Goal: Task Accomplishment & Management: Use online tool/utility

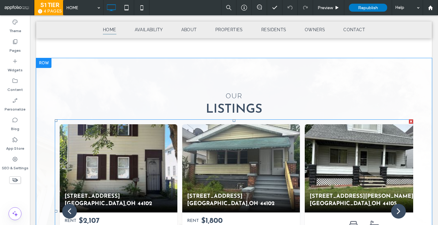
scroll to position [462, 0]
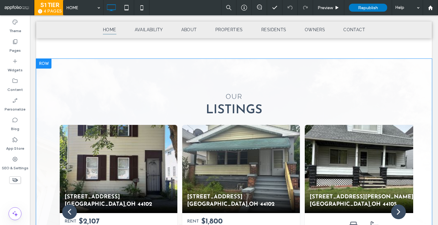
click at [45, 65] on div at bounding box center [43, 64] width 15 height 10
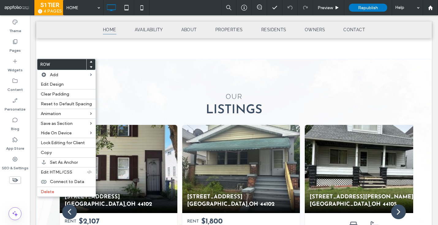
click at [115, 79] on div "OUR Listings 7001 Hagus Ave Cleveland , OH 44102 RENT $2,107 5 beds 1.5 baths 5…" at bounding box center [234, 197] width 396 height 276
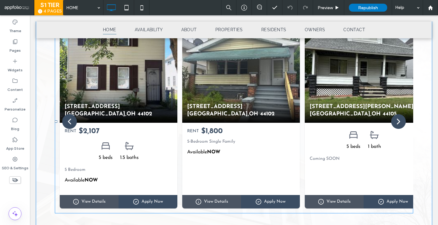
scroll to position [435, 0]
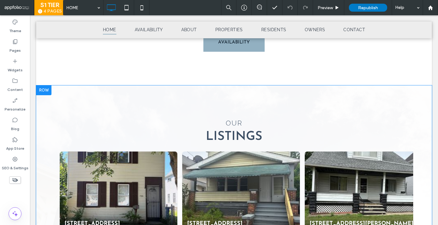
click at [39, 85] on div at bounding box center [43, 90] width 15 height 10
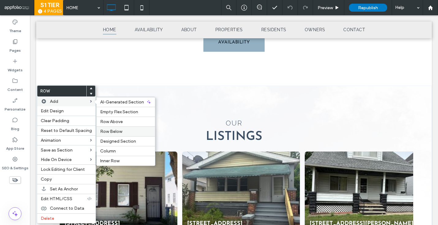
click at [108, 133] on span "Row Below" at bounding box center [111, 131] width 22 height 5
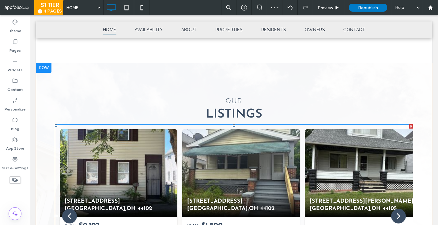
scroll to position [445, 0]
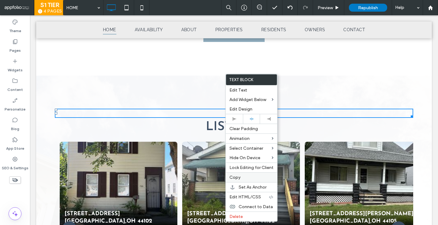
click at [231, 179] on span "Copy" at bounding box center [234, 177] width 11 height 5
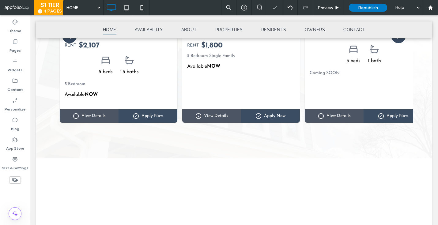
scroll to position [639, 0]
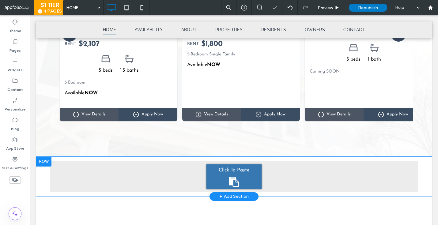
click at [219, 176] on div "Click To Paste" at bounding box center [233, 176] width 55 height 24
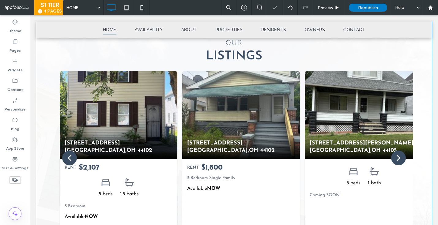
scroll to position [506, 0]
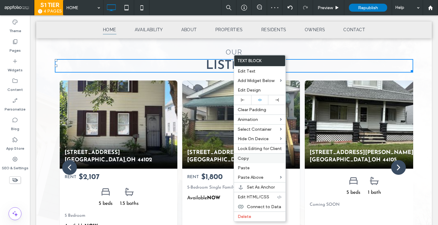
click at [242, 161] on div "Copy" at bounding box center [259, 158] width 51 height 10
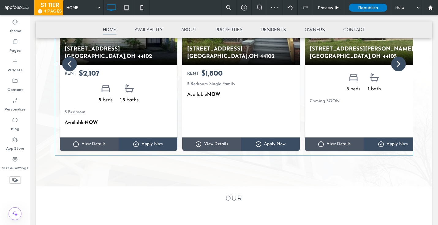
scroll to position [613, 0]
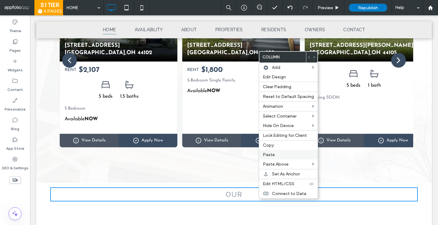
click at [274, 153] on label "Paste" at bounding box center [288, 154] width 51 height 5
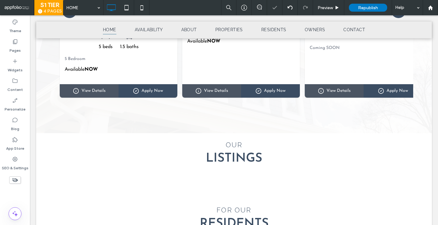
scroll to position [663, 0]
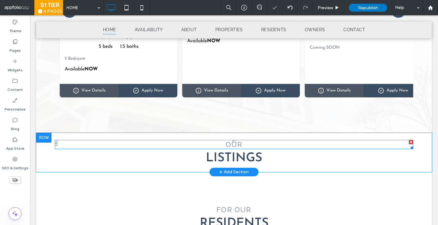
click at [243, 143] on h4 "OUR" at bounding box center [234, 145] width 358 height 8
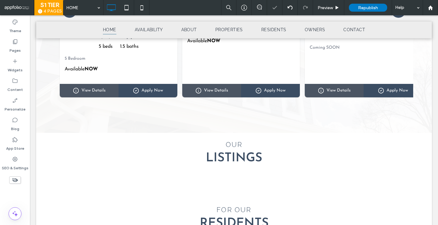
type input "*******"
type input "**"
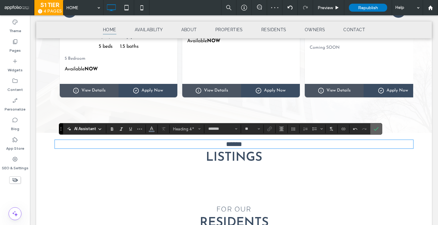
click at [379, 126] on label "Confirm" at bounding box center [375, 128] width 9 height 11
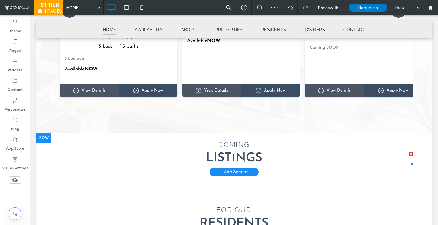
click at [246, 159] on span "Listings" at bounding box center [234, 158] width 56 height 12
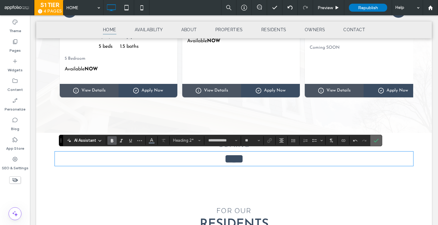
click at [370, 139] on section at bounding box center [376, 140] width 12 height 11
click at [372, 140] on label "Confirm" at bounding box center [375, 140] width 9 height 11
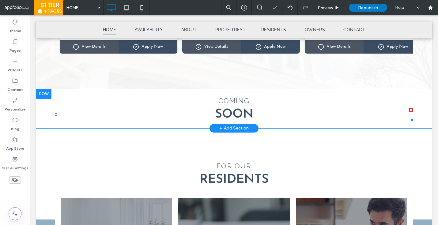
scroll to position [708, 0]
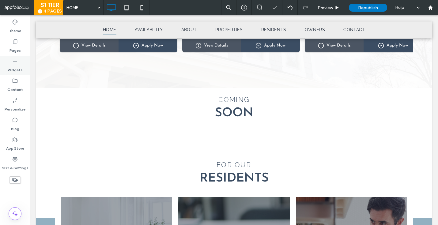
click at [13, 59] on icon at bounding box center [15, 61] width 6 height 6
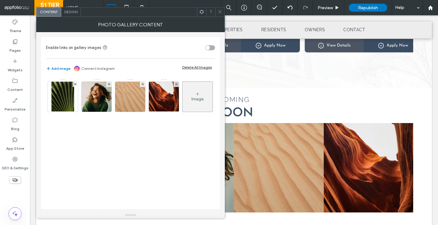
click at [222, 13] on icon at bounding box center [220, 11] width 5 height 5
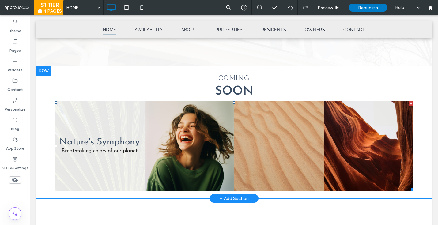
scroll to position [715, 0]
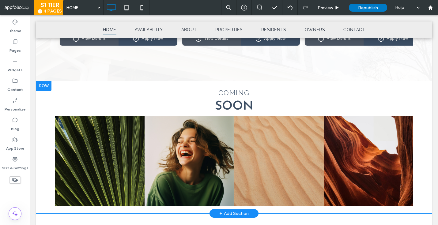
click at [45, 84] on div at bounding box center [43, 86] width 15 height 10
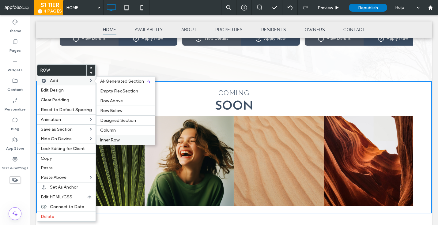
click at [107, 142] on span "Inner Row" at bounding box center [109, 139] width 19 height 5
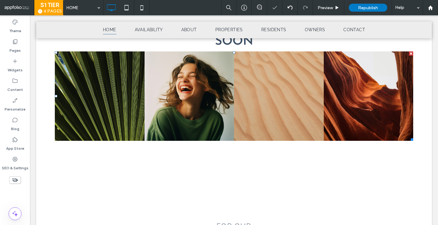
scroll to position [785, 0]
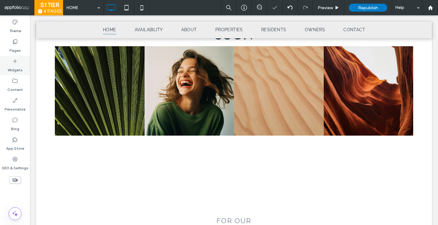
click at [18, 66] on label "Widgets" at bounding box center [15, 68] width 15 height 9
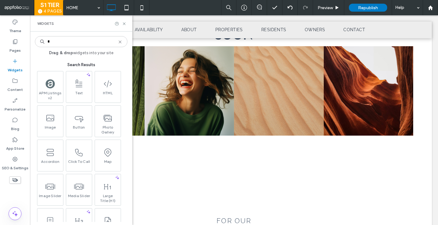
type input "*"
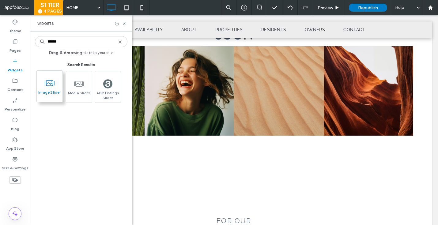
type input "******"
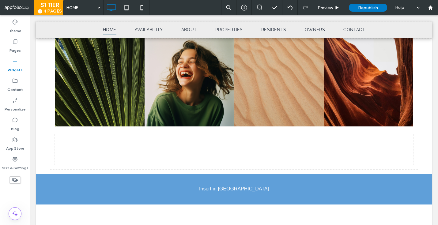
scroll to position [811, 0]
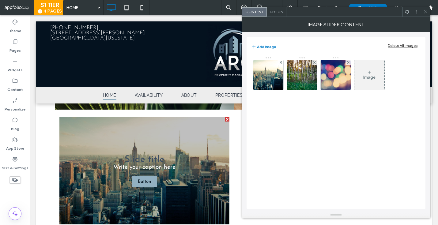
click at [280, 17] on div "Image Slider Content" at bounding box center [336, 24] width 189 height 15
click at [276, 14] on div "Design" at bounding box center [277, 11] width 20 height 9
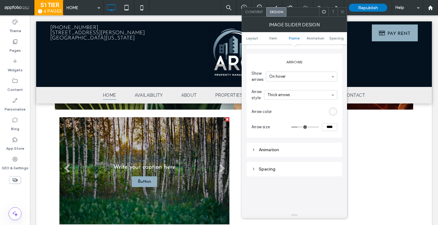
scroll to position [789, 0]
click at [259, 13] on span "Content" at bounding box center [254, 11] width 18 height 5
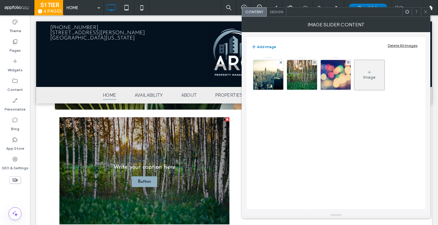
click at [267, 93] on div "Image" at bounding box center [335, 77] width 168 height 40
click at [265, 82] on img at bounding box center [268, 75] width 64 height 30
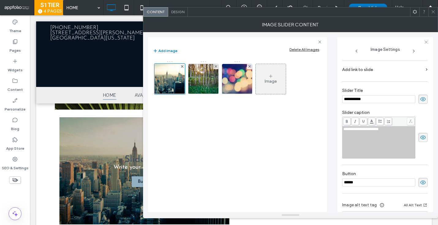
scroll to position [130, 0]
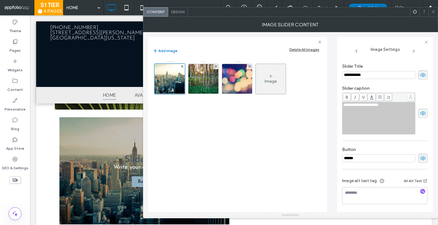
click at [433, 12] on icon at bounding box center [433, 11] width 5 height 5
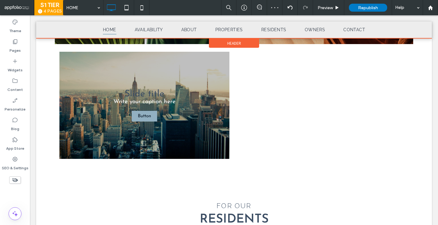
scroll to position [877, 0]
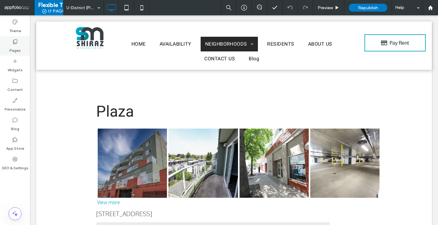
click at [12, 51] on label "Pages" at bounding box center [14, 49] width 11 height 9
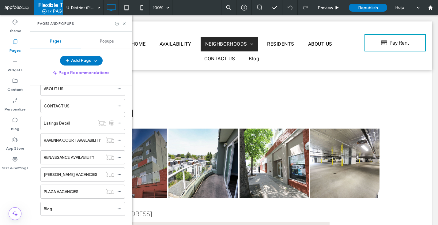
scroll to position [222, 0]
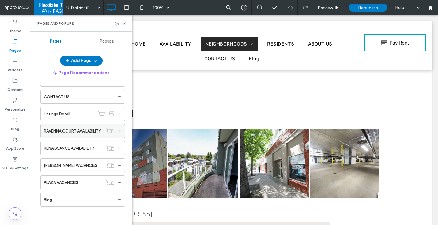
click at [81, 137] on div "RAVENNA COURT AVAILABILITY" at bounding box center [73, 130] width 58 height 13
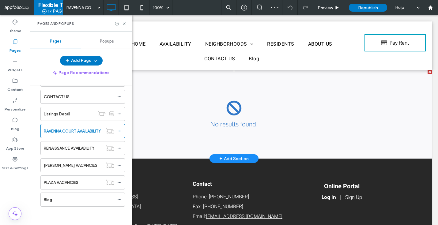
click at [186, 130] on span at bounding box center [234, 114] width 396 height 89
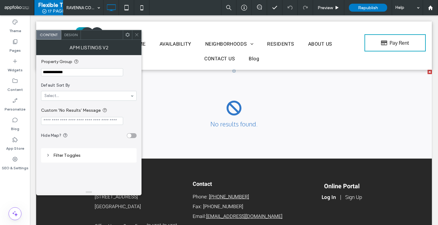
click at [138, 34] on icon at bounding box center [136, 34] width 5 height 5
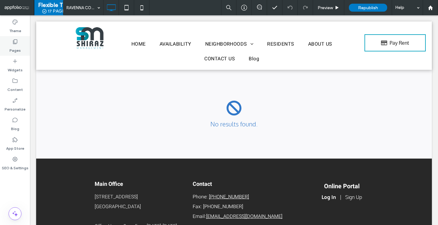
click at [18, 49] on label "Pages" at bounding box center [14, 49] width 11 height 9
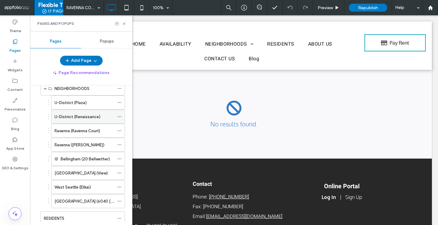
scroll to position [81, 0]
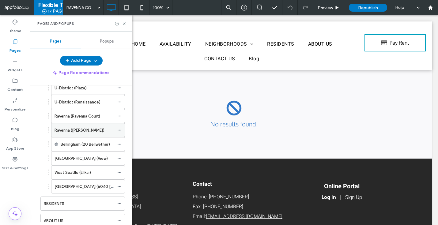
click at [95, 127] on label "Ravenna (Schumacher)" at bounding box center [80, 130] width 50 height 11
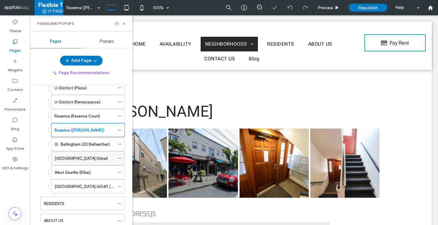
scroll to position [222, 0]
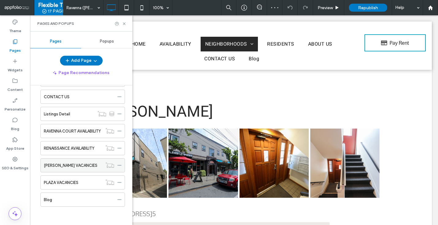
click at [74, 167] on label "SCHUMACHER VACANCIES" at bounding box center [71, 165] width 54 height 11
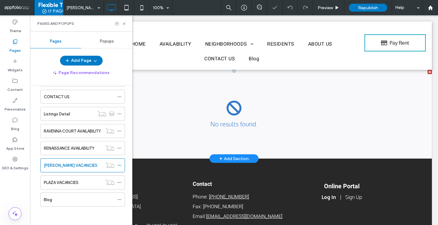
click at [248, 106] on span at bounding box center [234, 114] width 396 height 89
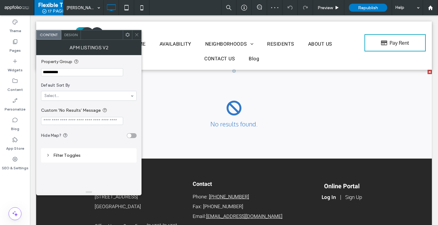
click at [139, 38] on span at bounding box center [136, 34] width 5 height 9
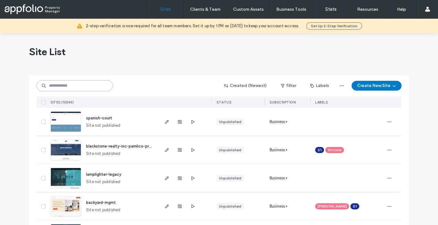
click at [87, 85] on input at bounding box center [74, 85] width 77 height 11
paste input "**********"
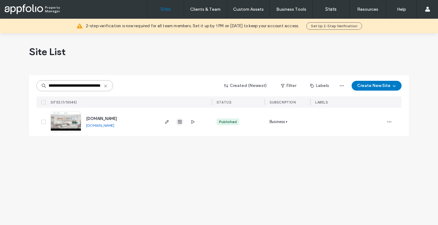
type input "**********"
click at [178, 120] on icon "button" at bounding box center [179, 121] width 5 height 5
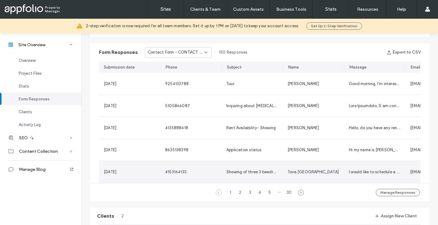
scroll to position [425, 0]
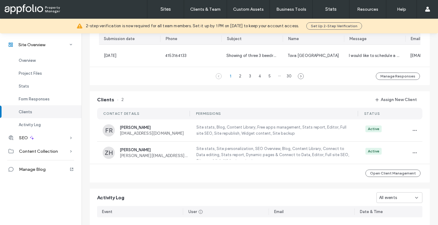
scroll to position [511, 0]
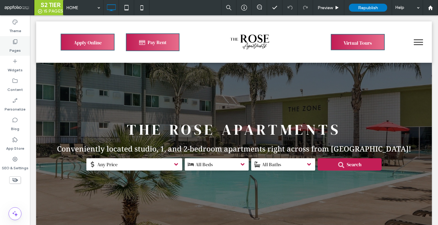
click at [15, 45] on label "Pages" at bounding box center [14, 49] width 11 height 9
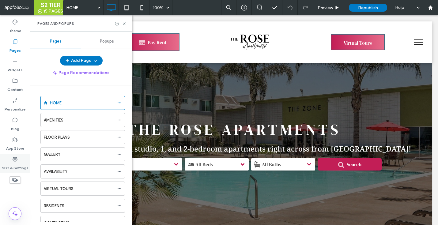
click at [10, 163] on label "SEO & Settings" at bounding box center [15, 166] width 27 height 9
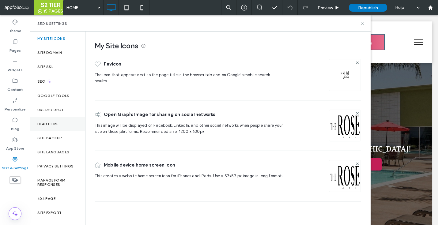
click at [45, 130] on div "Head HTML" at bounding box center [57, 124] width 55 height 14
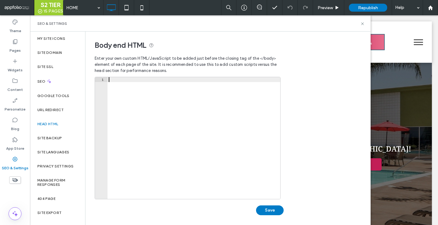
drag, startPoint x: 152, startPoint y: 128, endPoint x: 174, endPoint y: -48, distance: 177.7
click at [174, 0] on html ".wqwq-1{fill:#231f20;} .cls-1q, .cls-2q { fill-rule: evenodd; } .cls-2q { fill:…" at bounding box center [219, 112] width 438 height 225
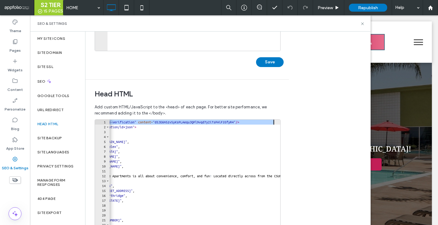
scroll to position [0, 42]
drag, startPoint x: 110, startPoint y: 123, endPoint x: 289, endPoint y: 120, distance: 178.5
click at [289, 120] on div "**********" at bounding box center [227, 129] width 285 height 194
paste textarea "*"
type textarea "**********"
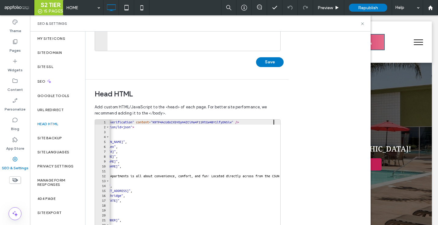
scroll to position [194, 0]
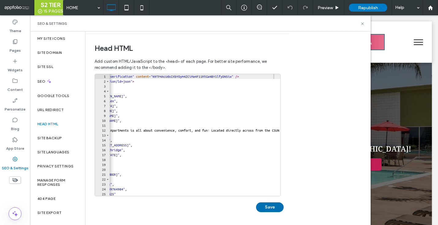
click at [269, 211] on button "Save" at bounding box center [270, 207] width 28 height 10
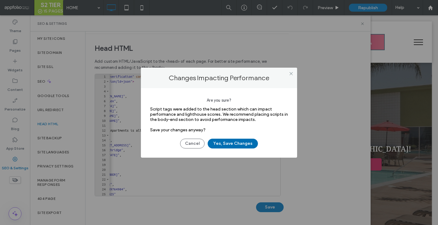
click at [232, 140] on button "Yes, Save Changes" at bounding box center [233, 144] width 50 height 10
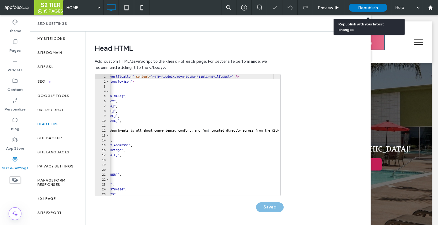
scroll to position [0, 0]
click at [361, 9] on span "Republish" at bounding box center [368, 7] width 20 height 5
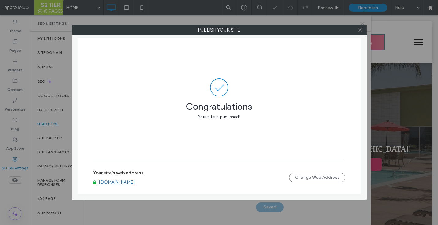
click at [360, 28] on icon at bounding box center [360, 30] width 5 height 5
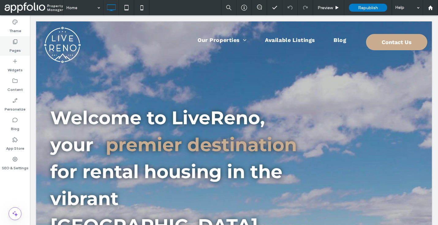
click at [22, 42] on div "Pages" at bounding box center [15, 46] width 30 height 20
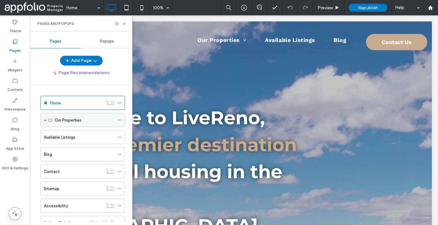
click at [42, 119] on div "Our Properties" at bounding box center [82, 120] width 85 height 14
click at [45, 120] on span at bounding box center [45, 119] width 3 height 3
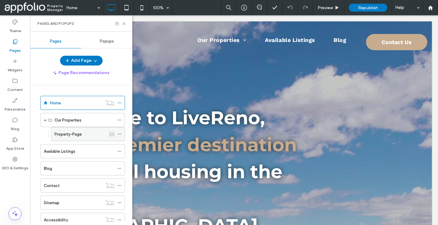
click at [88, 129] on div "Property-Page" at bounding box center [81, 133] width 52 height 13
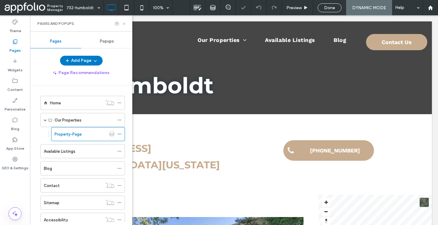
click at [126, 23] on icon at bounding box center [124, 23] width 5 height 5
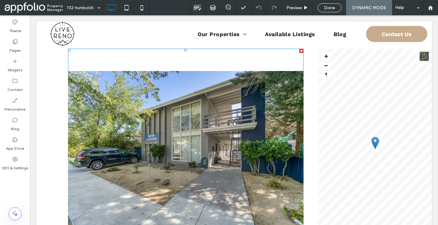
scroll to position [249, 0]
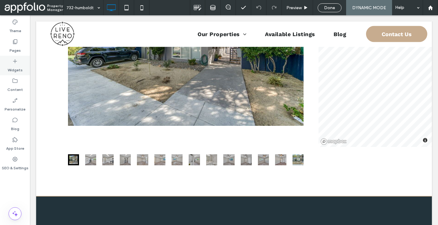
click at [13, 69] on label "Widgets" at bounding box center [15, 68] width 15 height 9
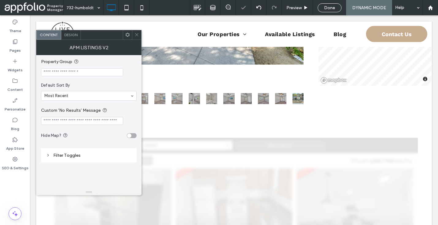
scroll to position [0, 0]
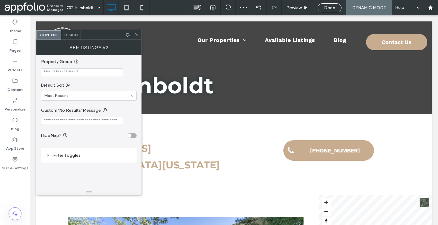
click at [136, 35] on icon at bounding box center [136, 34] width 5 height 5
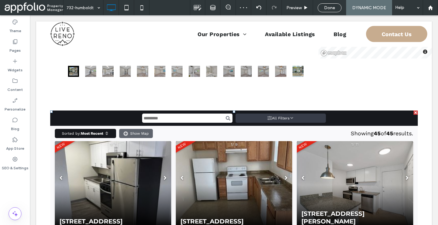
scroll to position [344, 0]
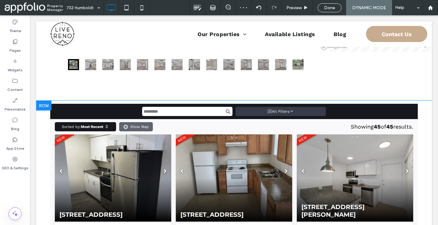
click at [48, 103] on div at bounding box center [43, 106] width 15 height 10
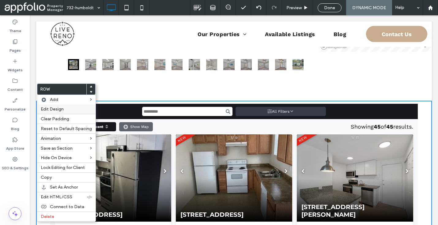
click at [77, 112] on label "Edit Design" at bounding box center [66, 109] width 51 height 5
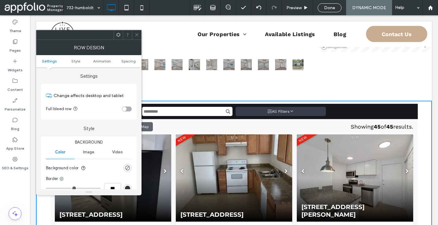
click at [128, 109] on div "toggle" at bounding box center [127, 109] width 10 height 5
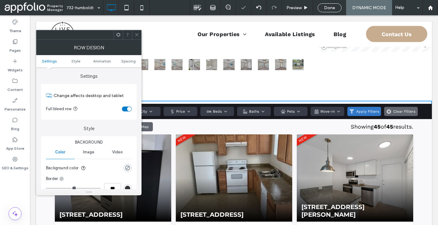
click at [138, 35] on icon at bounding box center [136, 34] width 5 height 5
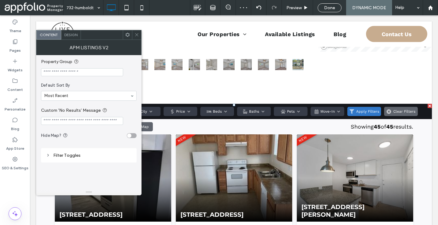
click at [67, 36] on span "Design" at bounding box center [70, 34] width 13 height 5
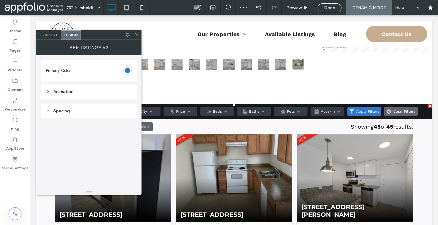
click at [68, 111] on div "Spacing" at bounding box center [89, 110] width 86 height 5
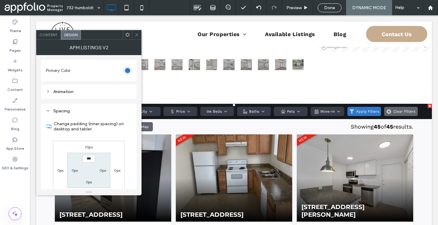
scroll to position [36, 0]
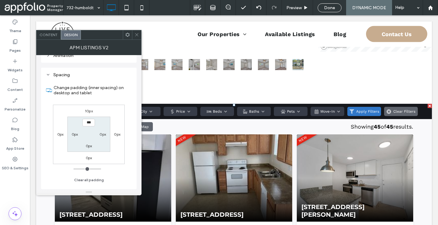
click at [92, 114] on div "10px" at bounding box center [89, 111] width 8 height 6
click at [91, 112] on label "10px" at bounding box center [89, 111] width 8 height 5
type input "**"
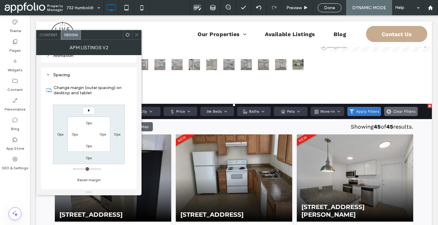
type input "*"
type input "***"
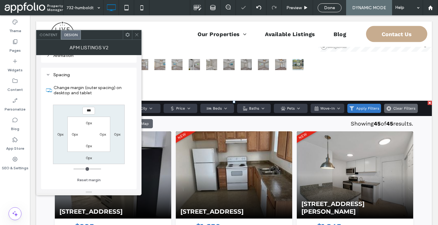
click at [139, 33] on div at bounding box center [136, 34] width 9 height 9
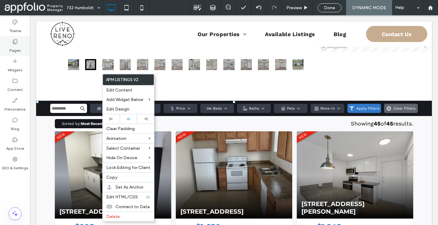
click at [14, 43] on icon at bounding box center [15, 42] width 6 height 6
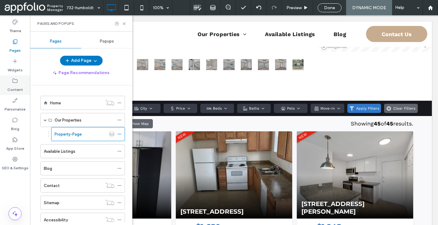
click at [13, 82] on use at bounding box center [15, 81] width 5 height 4
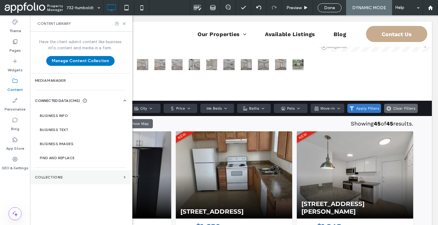
click at [68, 179] on label "Collections" at bounding box center [78, 177] width 86 height 4
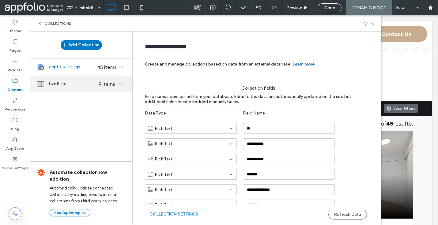
click at [74, 84] on span "Live Reno" at bounding box center [72, 84] width 47 height 6
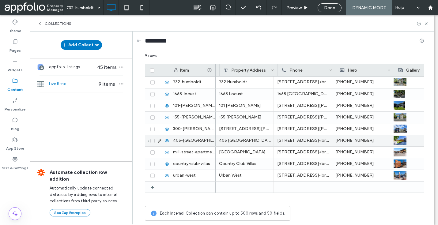
scroll to position [0, 104]
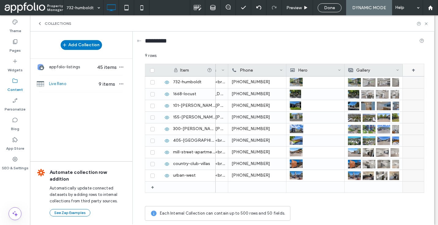
click at [413, 71] on div "+" at bounding box center [413, 70] width 21 height 12
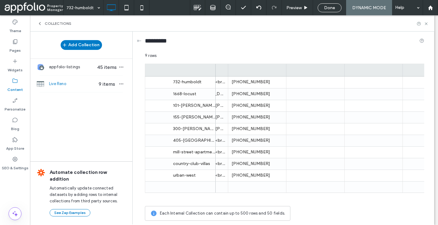
scroll to position [0, 162]
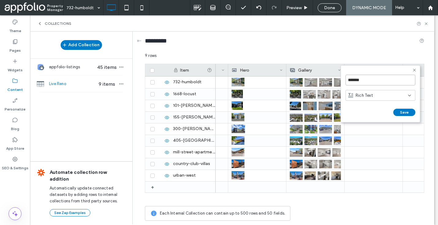
drag, startPoint x: 372, startPoint y: 80, endPoint x: 339, endPoint y: 80, distance: 33.4
click at [339, 80] on div "******* Rich Text Save ****** 9 rows Drag here to set row groups Drag here to s…" at bounding box center [284, 138] width 279 height 171
type input "**********"
click at [382, 94] on div "Rich Text" at bounding box center [378, 95] width 60 height 6
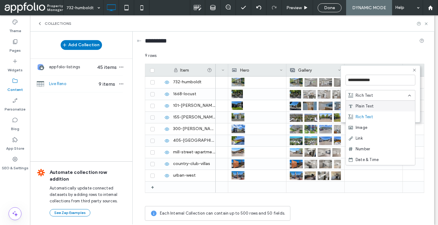
click at [373, 104] on div "Plain Text" at bounding box center [380, 106] width 69 height 11
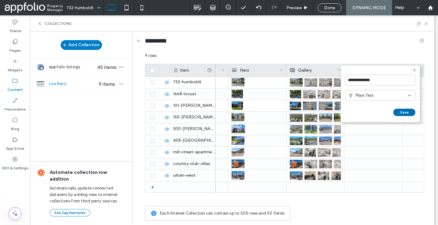
click at [399, 112] on button "Save" at bounding box center [404, 112] width 22 height 7
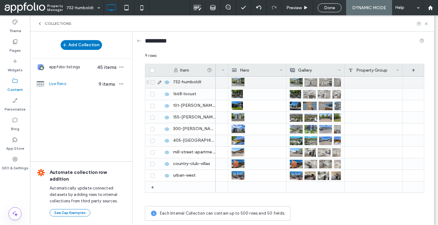
click at [352, 81] on div at bounding box center [373, 83] width 58 height 12
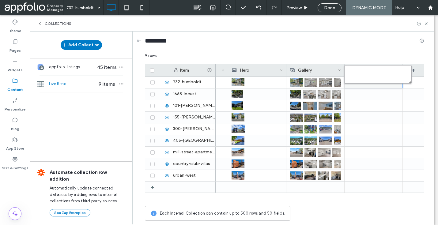
click at [354, 76] on textarea "plain-text-cell" at bounding box center [377, 74] width 67 height 18
paste textarea "**********"
type textarea "**********"
click at [325, 44] on div "*********" at bounding box center [284, 41] width 279 height 11
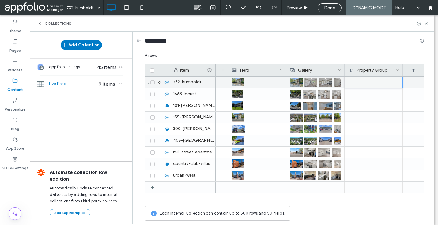
click at [362, 83] on div at bounding box center [373, 83] width 58 height 12
click at [360, 79] on div at bounding box center [374, 82] width 58 height 11
click at [356, 81] on div at bounding box center [374, 82] width 58 height 11
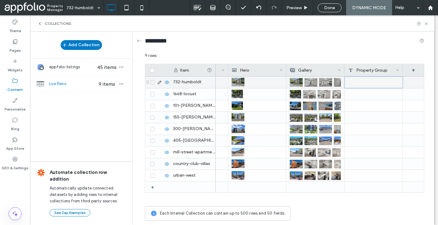
click at [356, 81] on div at bounding box center [374, 82] width 58 height 11
click at [356, 104] on div at bounding box center [373, 105] width 58 height 11
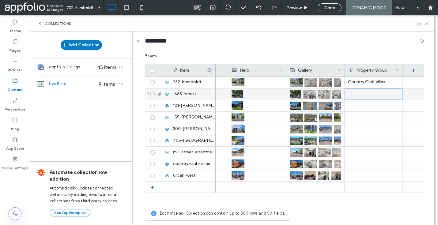
click at [365, 89] on div at bounding box center [373, 93] width 58 height 11
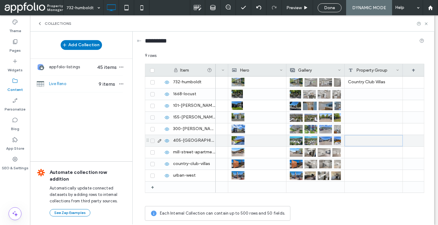
click at [361, 141] on div at bounding box center [373, 140] width 58 height 11
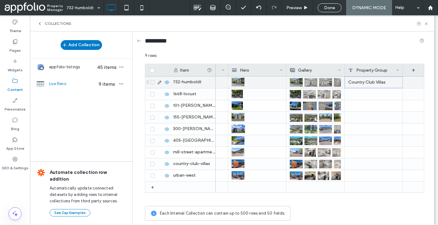
click at [381, 79] on div "Country Club Villas" at bounding box center [373, 83] width 58 height 12
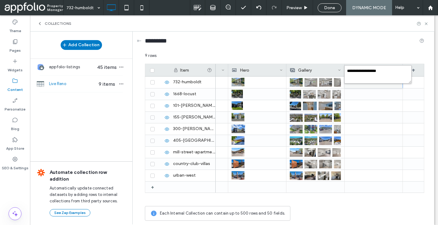
drag, startPoint x: 389, startPoint y: 70, endPoint x: 339, endPoint y: 68, distance: 50.5
click at [339, 68] on div "**********" at bounding box center [284, 138] width 279 height 171
paste textarea "plain-text-cell"
type textarea "**********"
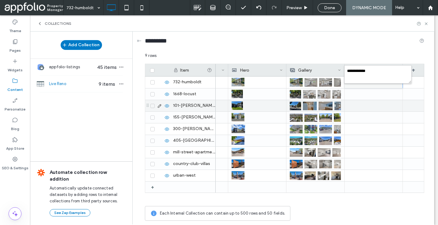
click at [365, 128] on div at bounding box center [373, 128] width 58 height 11
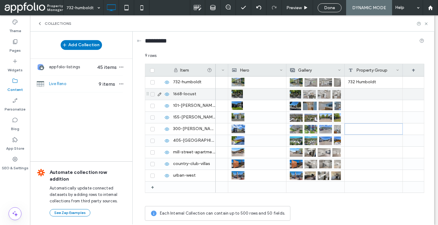
click at [371, 94] on div at bounding box center [373, 93] width 58 height 11
click at [370, 90] on textarea "plain-text-cell" at bounding box center [377, 86] width 67 height 18
paste textarea "**********"
type textarea "**********"
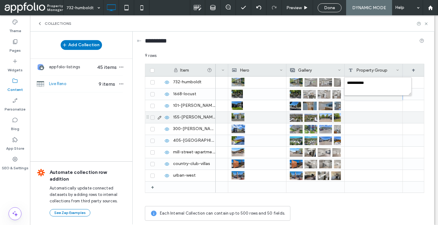
click at [387, 107] on div at bounding box center [373, 105] width 58 height 11
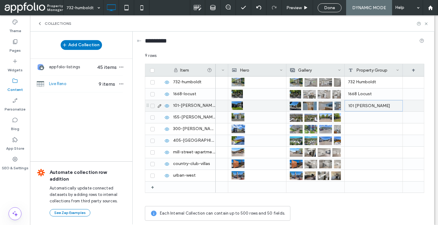
click at [363, 108] on div "101 [PERSON_NAME]" at bounding box center [373, 105] width 58 height 11
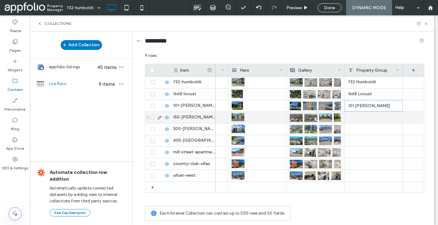
click at [362, 116] on div at bounding box center [373, 117] width 58 height 11
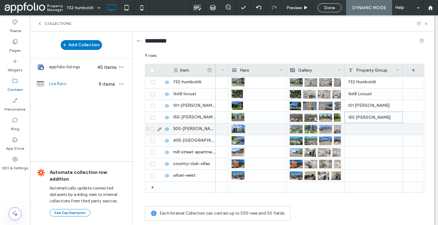
click at [369, 129] on div at bounding box center [373, 128] width 58 height 11
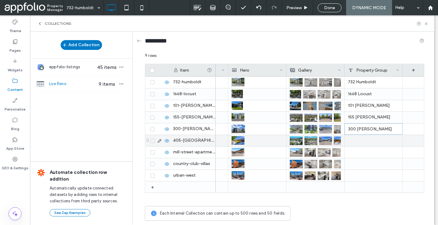
click at [361, 142] on div at bounding box center [373, 140] width 58 height 11
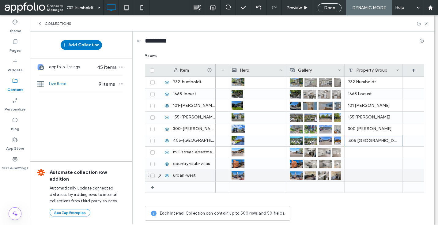
click at [378, 176] on div at bounding box center [373, 175] width 58 height 11
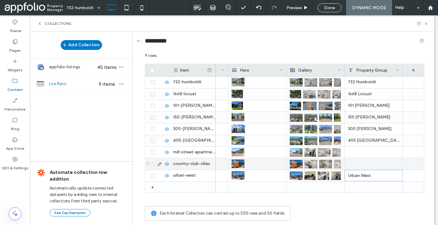
click at [364, 166] on div at bounding box center [373, 163] width 58 height 11
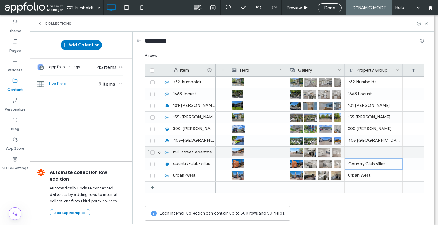
click at [373, 152] on div at bounding box center [373, 152] width 58 height 11
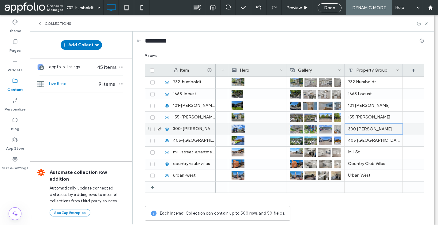
click at [365, 131] on div "300 [PERSON_NAME]" at bounding box center [373, 128] width 58 height 11
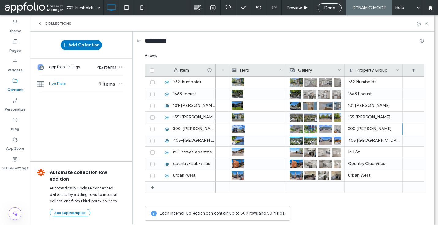
click at [47, 22] on span "Collections" at bounding box center [58, 23] width 27 height 5
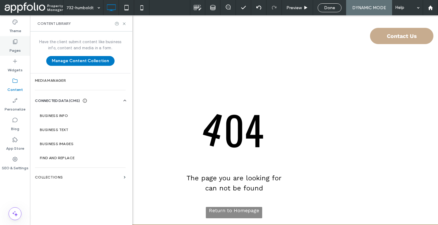
click at [16, 40] on icon at bounding box center [15, 42] width 6 height 6
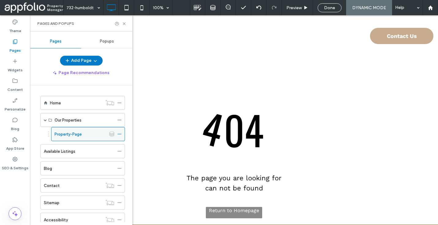
click at [66, 132] on label "Property-Page" at bounding box center [68, 134] width 27 height 11
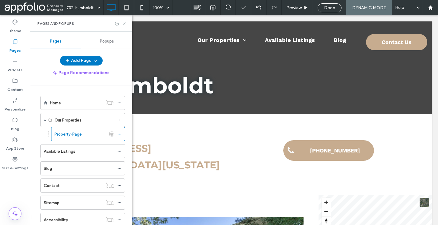
click at [124, 24] on icon at bounding box center [124, 23] width 5 height 5
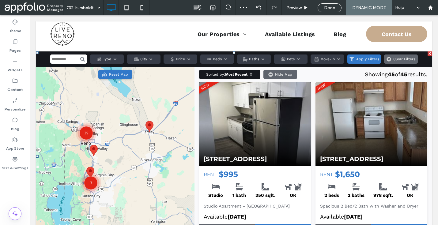
scroll to position [378, 0]
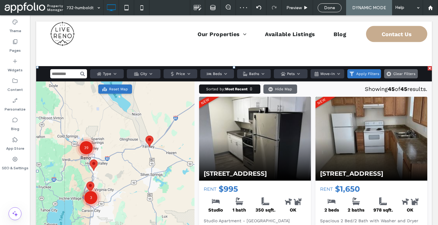
click at [36, 66] on span at bounding box center [36, 66] width 0 height 0
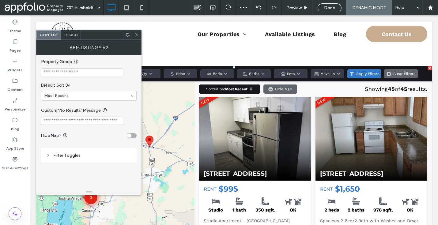
click at [136, 33] on icon at bounding box center [136, 34] width 5 height 5
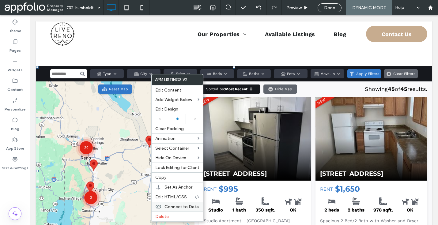
click at [181, 205] on span "Connect to Data" at bounding box center [181, 206] width 34 height 5
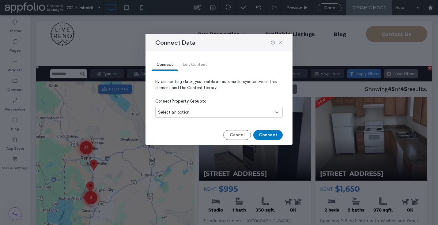
click at [191, 110] on div "Select an option" at bounding box center [215, 112] width 115 height 6
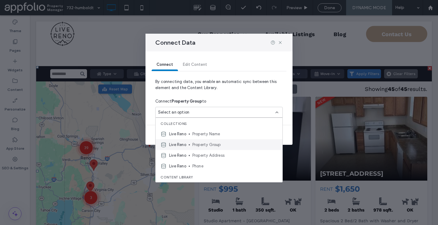
click at [204, 144] on span "Property Group" at bounding box center [234, 145] width 85 height 6
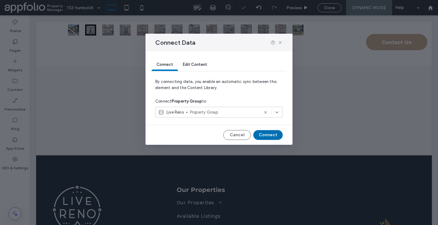
click at [269, 134] on button "Connect" at bounding box center [267, 135] width 29 height 10
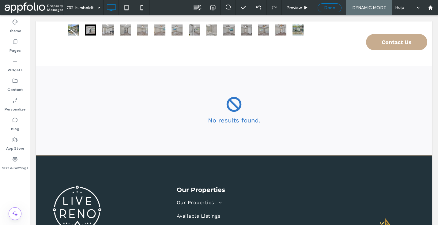
click at [332, 10] on div "Done" at bounding box center [330, 7] width 24 height 9
click at [332, 6] on span "Done" at bounding box center [329, 7] width 11 height 5
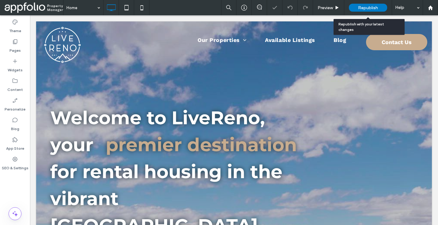
click at [366, 8] on span "Republish" at bounding box center [368, 7] width 20 height 5
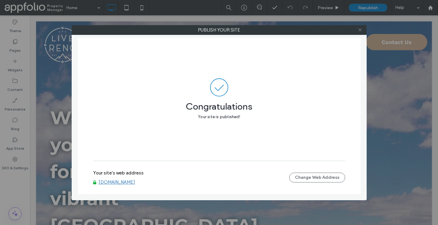
click at [360, 29] on use at bounding box center [359, 29] width 3 height 3
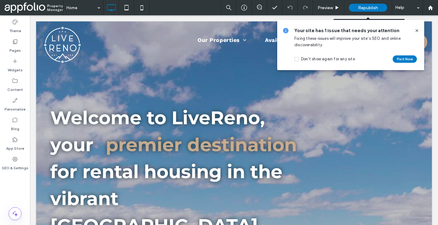
click at [369, 7] on span "Republish" at bounding box center [368, 7] width 20 height 5
